Goal: Task Accomplishment & Management: Manage account settings

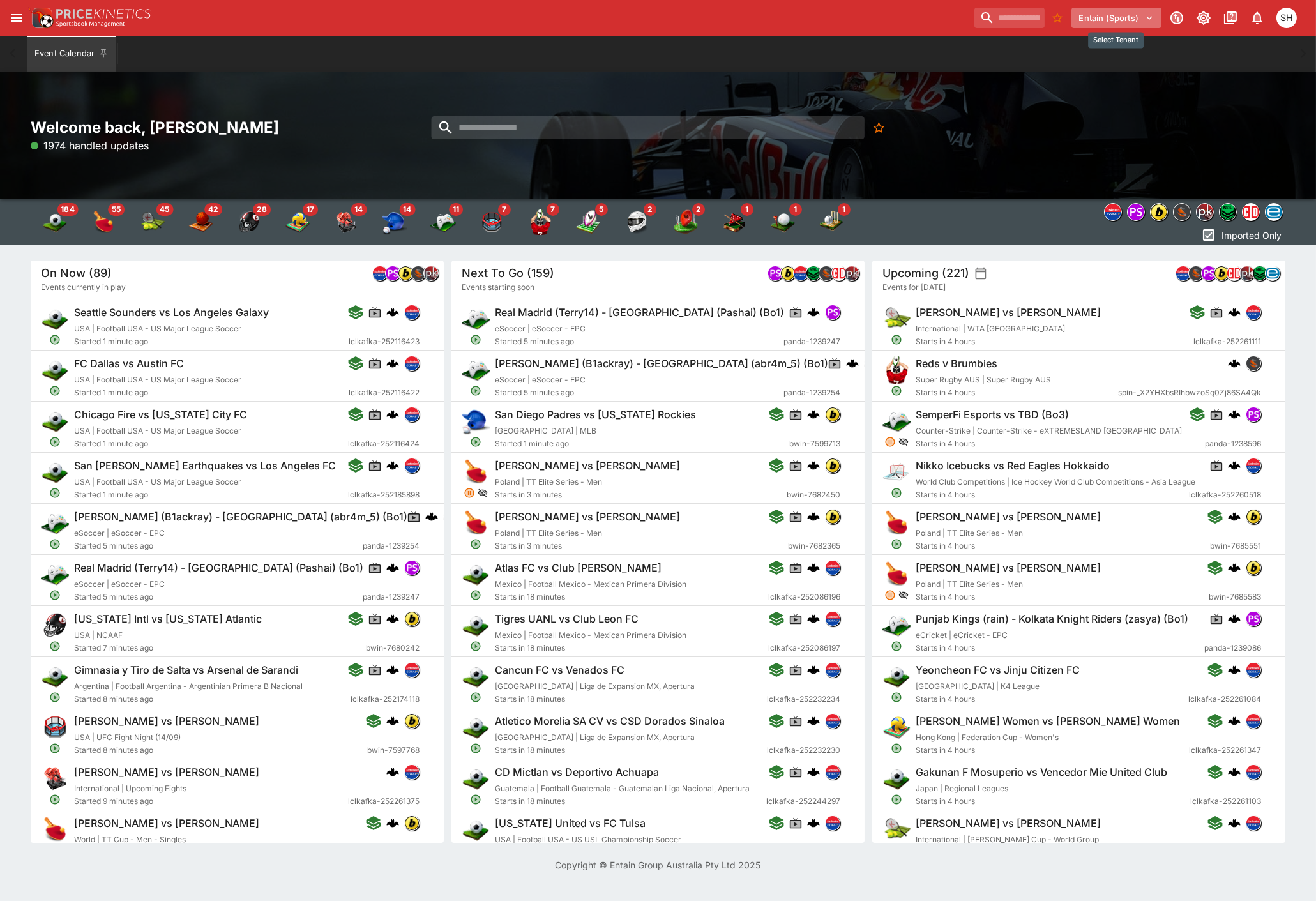
click at [1121, 15] on button "Entain (Sports)" at bounding box center [1116, 18] width 90 height 20
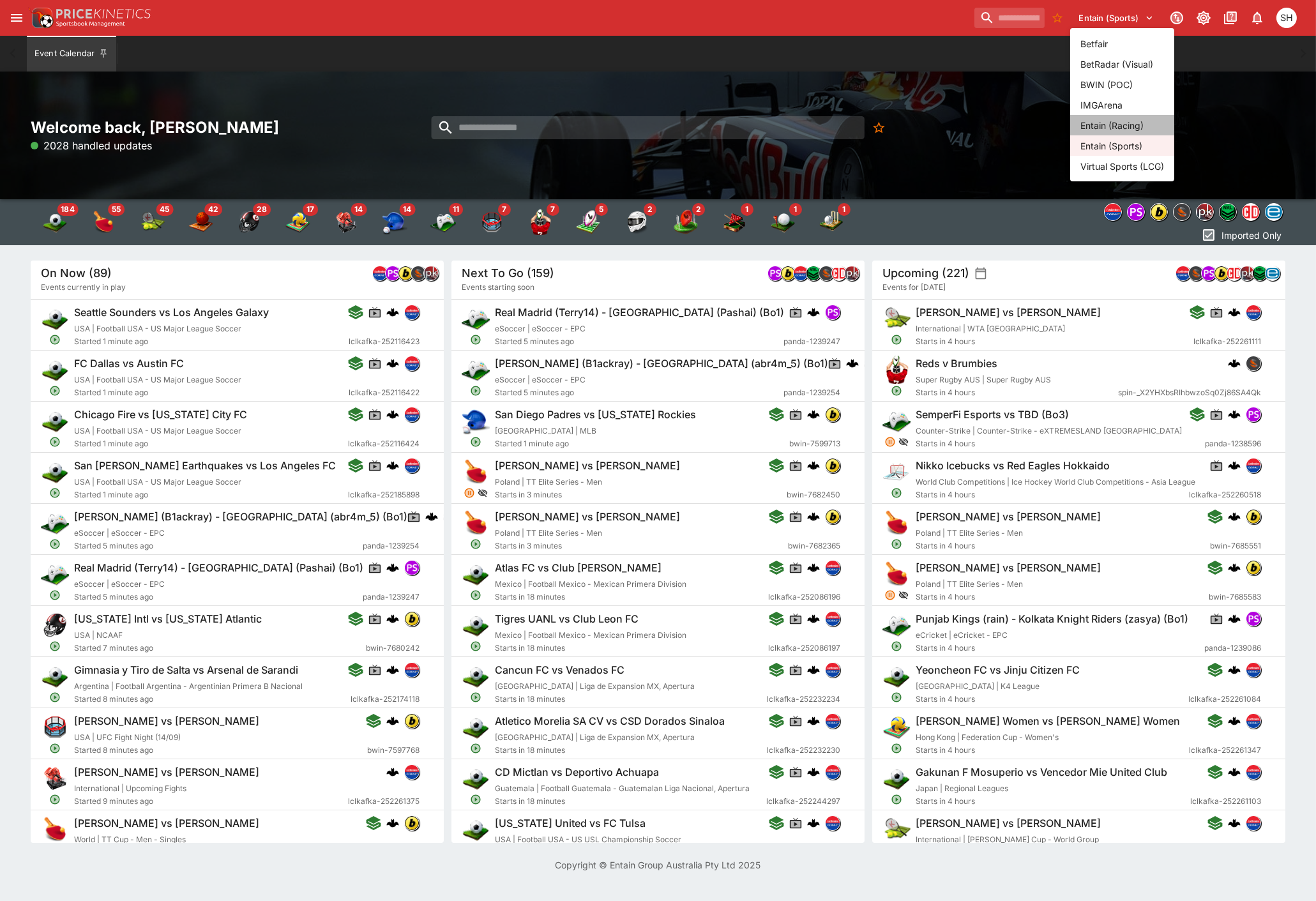
click at [1111, 126] on li "Entain (Racing)" at bounding box center [1122, 124] width 104 height 20
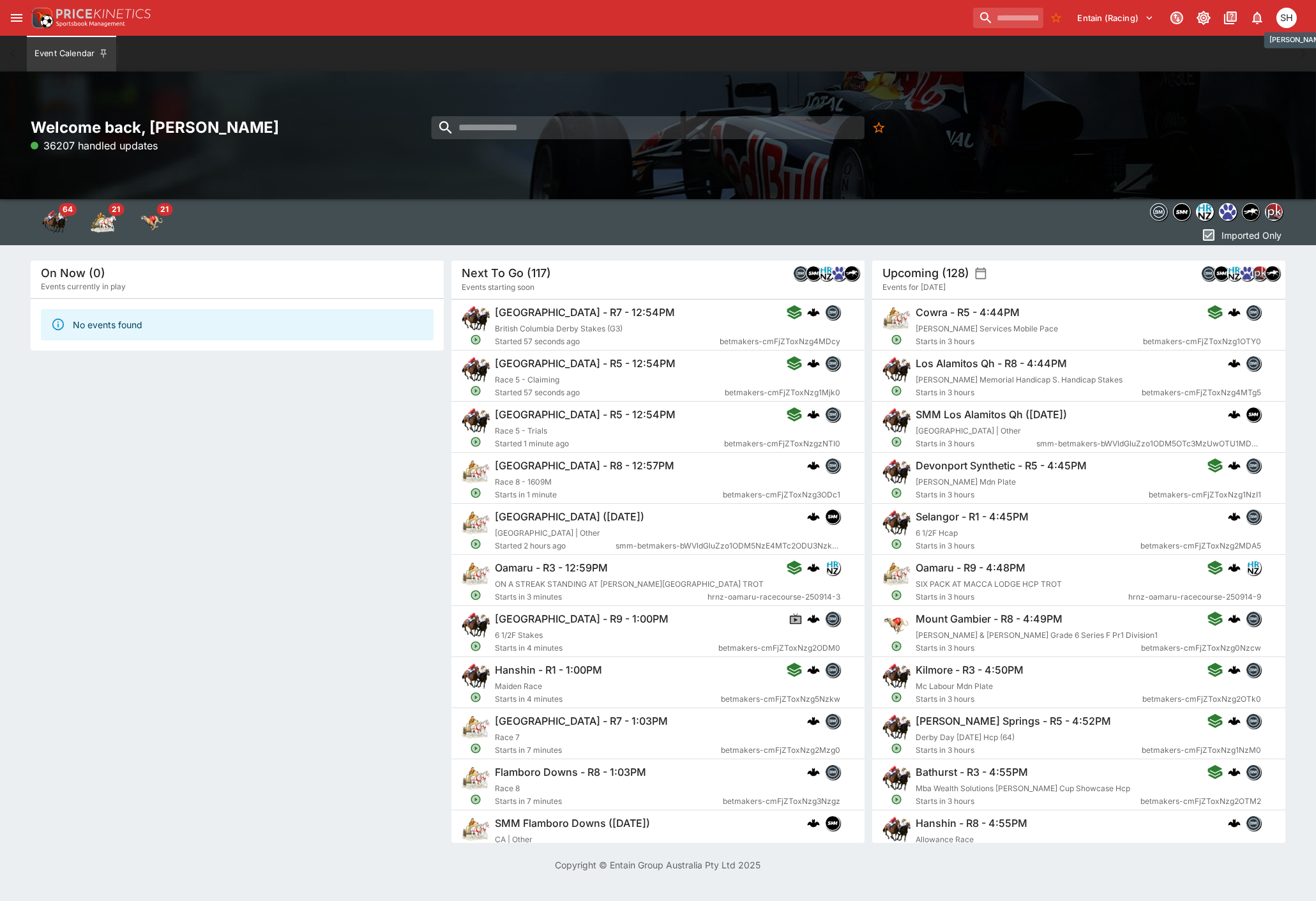
click at [1282, 17] on div "SH" at bounding box center [1286, 18] width 20 height 20
click at [1267, 75] on li "Logout" at bounding box center [1269, 67] width 71 height 20
